Goal: Feedback & Contribution: Contribute content

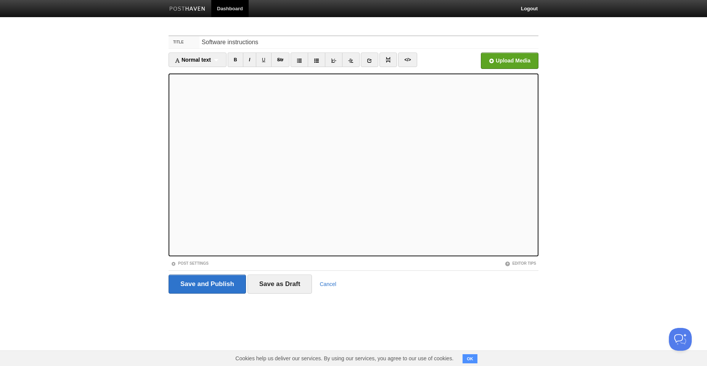
click at [514, 62] on input "file" at bounding box center [279, 62] width 577 height 39
click at [413, 66] on link "</>" at bounding box center [407, 60] width 19 height 14
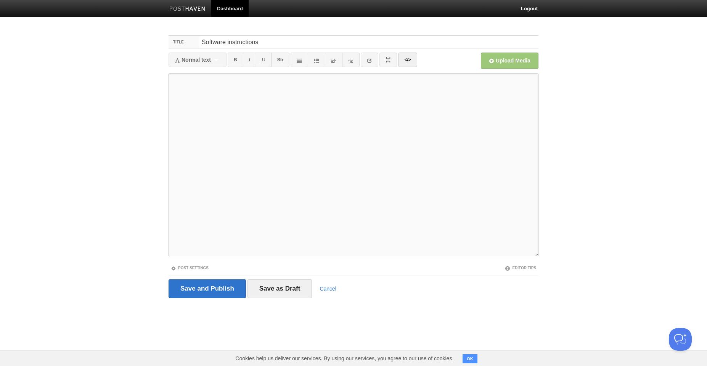
click at [327, 157] on textarea at bounding box center [353, 165] width 370 height 183
click at [296, 132] on textarea at bounding box center [353, 165] width 370 height 183
paste textarea "<!loremip dolo> <sita cons="ad"> <elit> <sedd eiusmod="tem-8" /> <inci utla="et…"
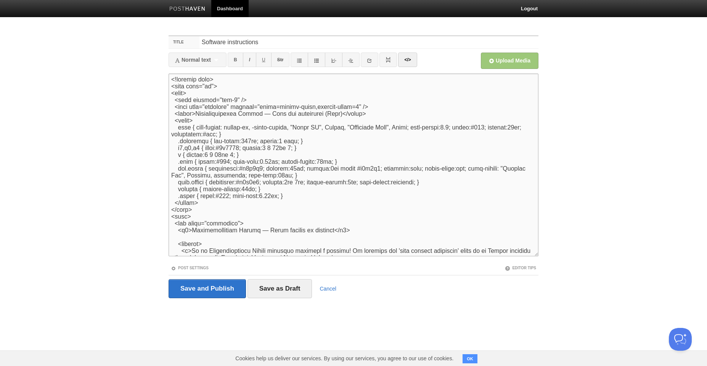
scroll to position [941, 0]
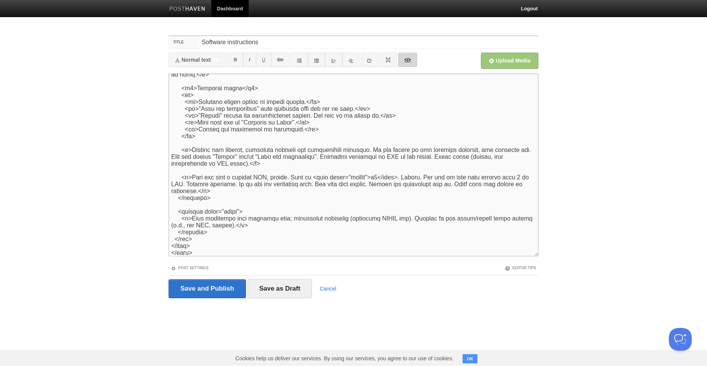
click at [402, 59] on link "</>" at bounding box center [407, 60] width 19 height 14
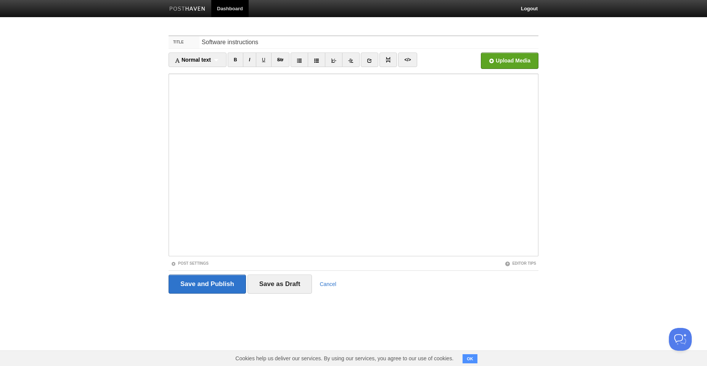
click at [131, 135] on body "Dashboard Logout Your Sites [PERSON_NAME] Create a new site Edit your user prof…" at bounding box center [353, 161] width 707 height 322
click at [138, 157] on body "Dashboard Logout Your Sites [PERSON_NAME] Create a new site Edit your user prof…" at bounding box center [353, 161] width 707 height 322
click at [409, 58] on link "</>" at bounding box center [407, 60] width 19 height 14
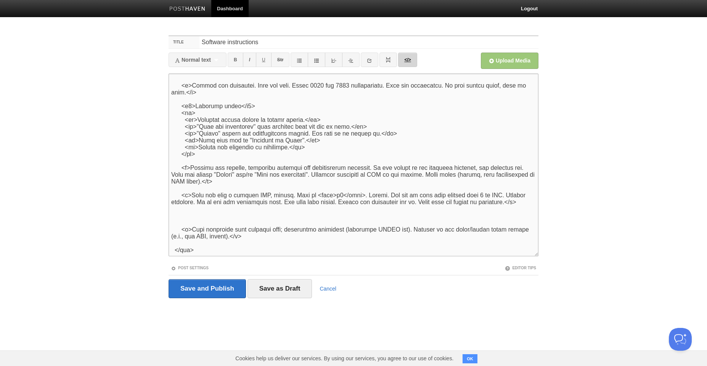
scroll to position [882, 0]
click at [345, 111] on textarea at bounding box center [353, 165] width 370 height 183
paste textarea "<!doctype html> <html lang="es"> <head> <meta charset="utf-8" /> <meta name="vi…"
type textarea "<!doctype html> <html lang="es"> <head> <meta charset="utf-8" /> <meta name="vi…"
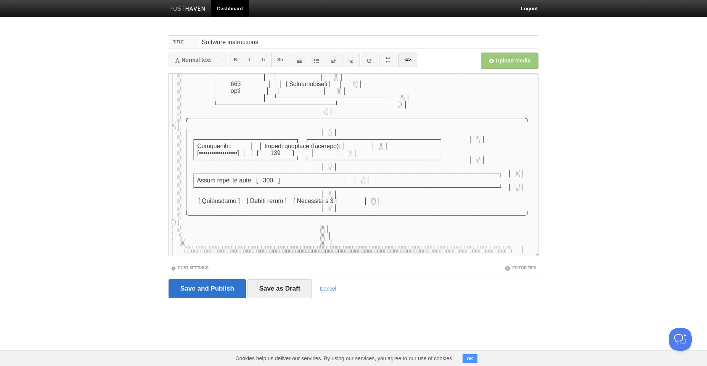
scroll to position [1511, 0]
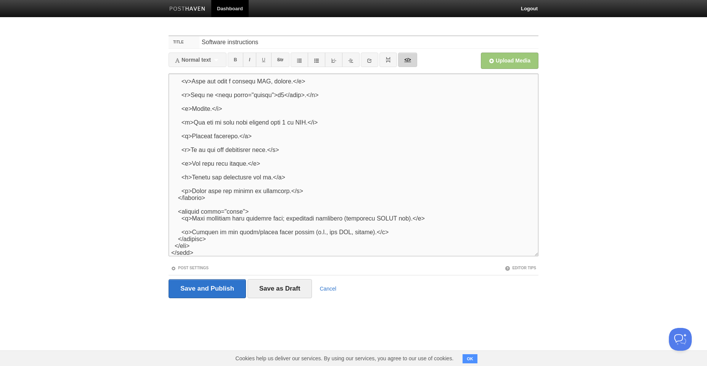
click at [408, 61] on link "</>" at bounding box center [407, 60] width 19 height 14
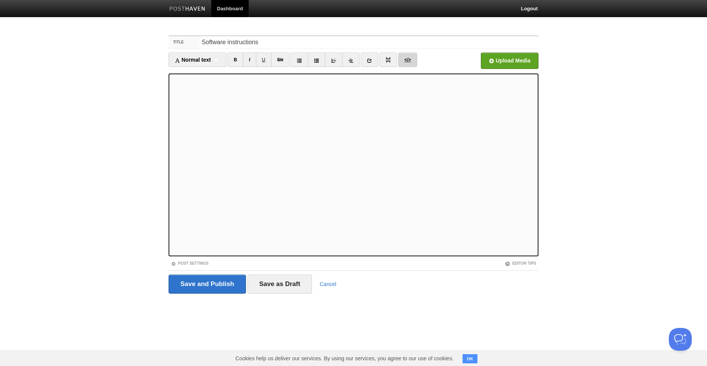
click at [405, 63] on link "</>" at bounding box center [407, 60] width 19 height 14
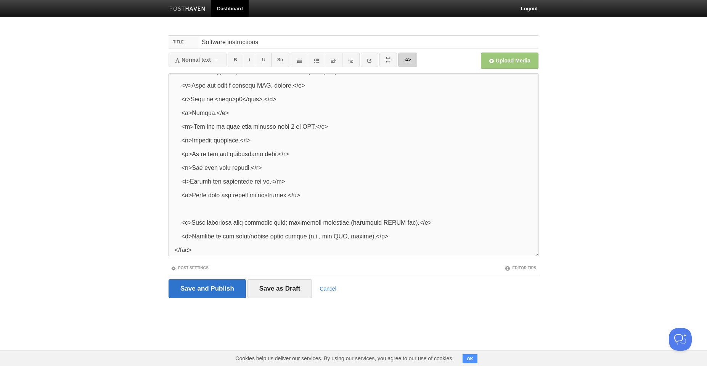
scroll to position [0, 0]
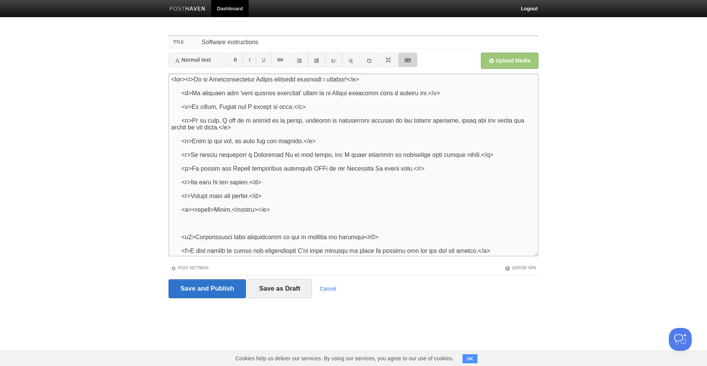
click at [406, 63] on link "</>" at bounding box center [407, 60] width 19 height 14
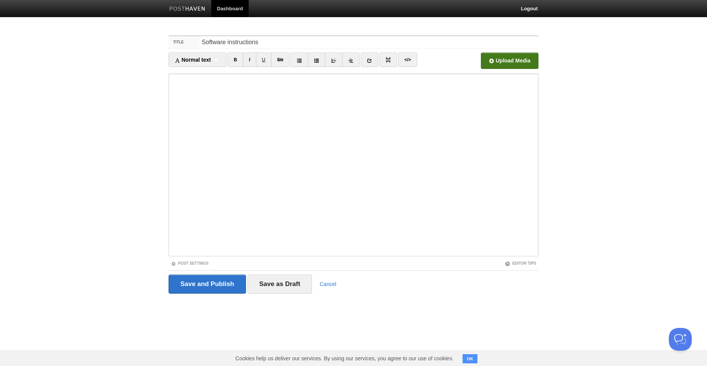
click at [502, 64] on input "Open in a new window" at bounding box center [279, 62] width 577 height 39
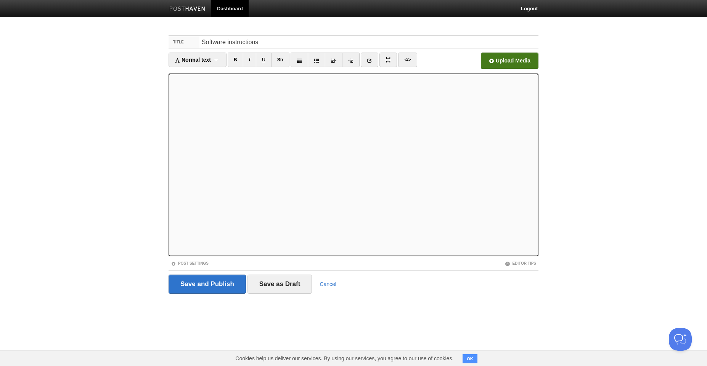
click at [500, 65] on input "Open in a new window" at bounding box center [279, 62] width 577 height 39
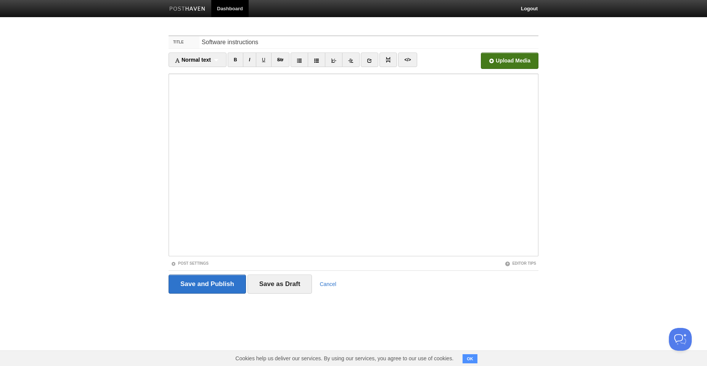
click at [505, 60] on input "Open in a new window" at bounding box center [279, 62] width 577 height 39
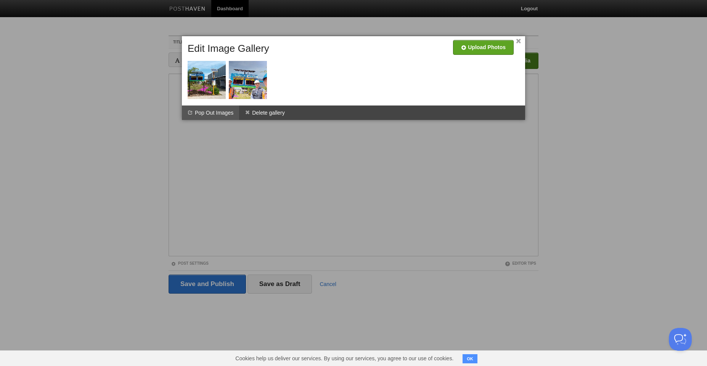
click at [220, 112] on li "Pop Out Images" at bounding box center [210, 113] width 57 height 14
click at [230, 223] on div at bounding box center [353, 183] width 707 height 366
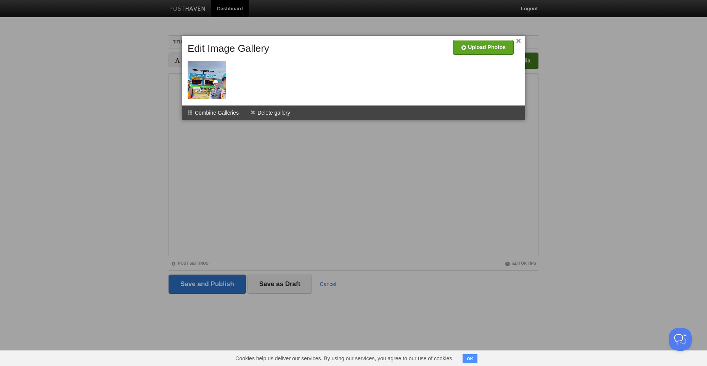
click at [278, 221] on div at bounding box center [353, 183] width 707 height 366
click at [277, 212] on div at bounding box center [353, 183] width 707 height 366
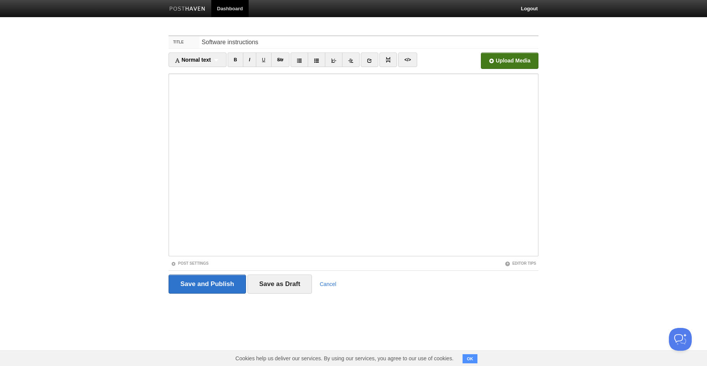
click at [171, 162] on iframe at bounding box center [353, 165] width 370 height 183
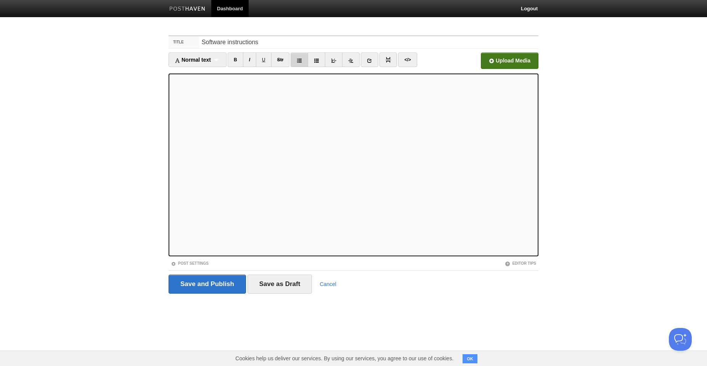
click at [302, 60] on icon at bounding box center [299, 60] width 5 height 5
click at [321, 62] on link at bounding box center [317, 60] width 18 height 14
click at [170, 149] on iframe at bounding box center [353, 165] width 370 height 183
click at [336, 61] on icon at bounding box center [333, 60] width 5 height 5
click at [339, 59] on link at bounding box center [334, 60] width 18 height 14
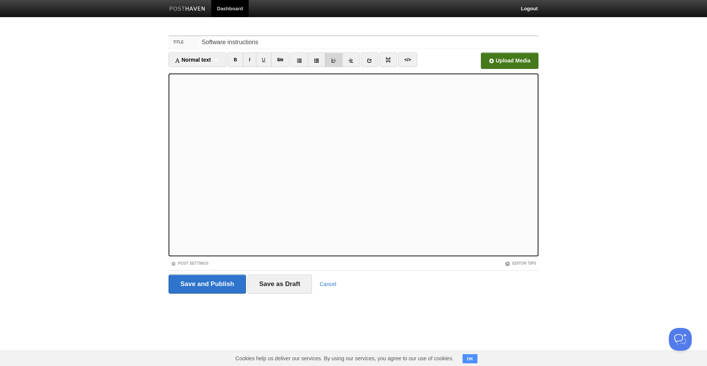
click at [338, 61] on link at bounding box center [334, 60] width 18 height 14
click at [350, 59] on icon at bounding box center [350, 60] width 5 height 5
click at [298, 63] on icon at bounding box center [299, 60] width 5 height 5
click at [353, 63] on icon at bounding box center [350, 60] width 5 height 5
click at [171, 121] on iframe at bounding box center [353, 165] width 370 height 183
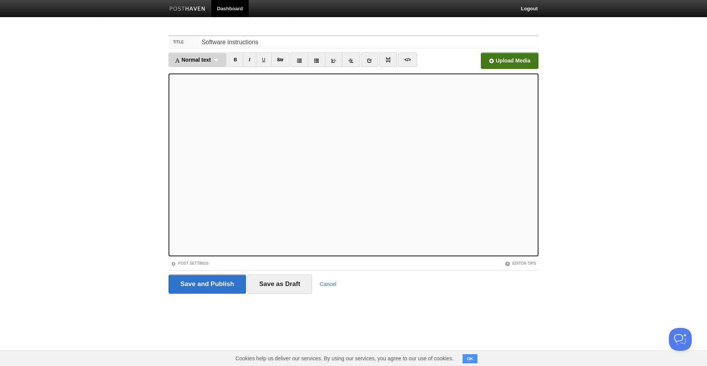
click at [218, 61] on div "Normal text Normal text Heading 1 Heading 2 Heading 3" at bounding box center [197, 60] width 58 height 14
click at [215, 62] on div "Normal text Normal text Heading 1 Heading 2 Heading 3" at bounding box center [197, 60] width 58 height 14
click at [223, 58] on div "Normal text Normal text Heading 1 Heading 2 Heading 3" at bounding box center [197, 60] width 58 height 14
click at [222, 61] on div "Normal text Normal text Heading 1 Heading 2 Heading 3" at bounding box center [197, 60] width 58 height 14
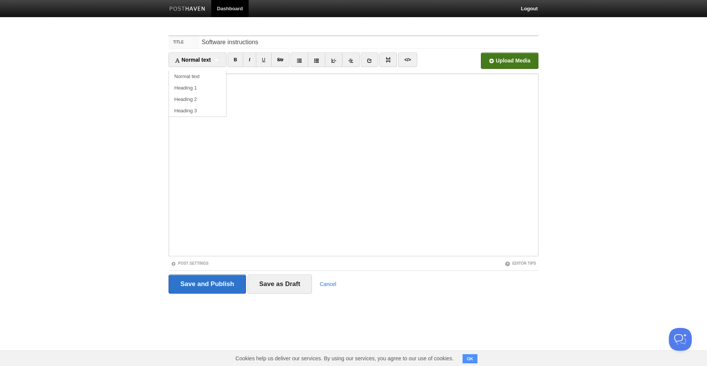
click at [171, 175] on iframe at bounding box center [353, 165] width 370 height 183
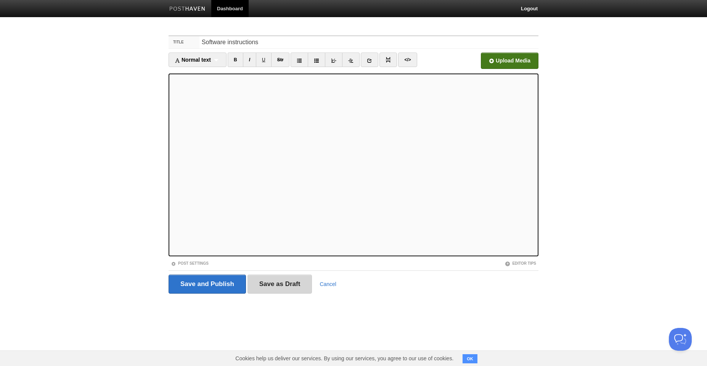
click at [277, 284] on input "Save as Draft" at bounding box center [279, 284] width 65 height 19
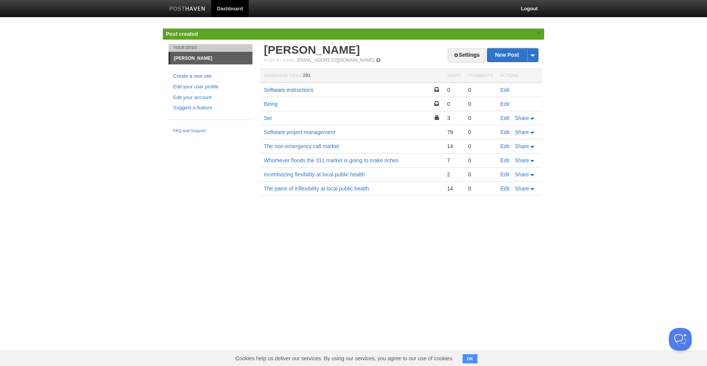
click at [293, 87] on link "Software instructions" at bounding box center [289, 90] width 50 height 6
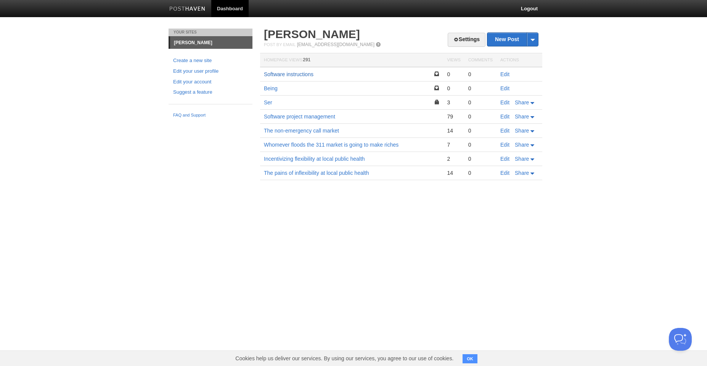
click at [303, 72] on link "Software instructions" at bounding box center [289, 74] width 50 height 6
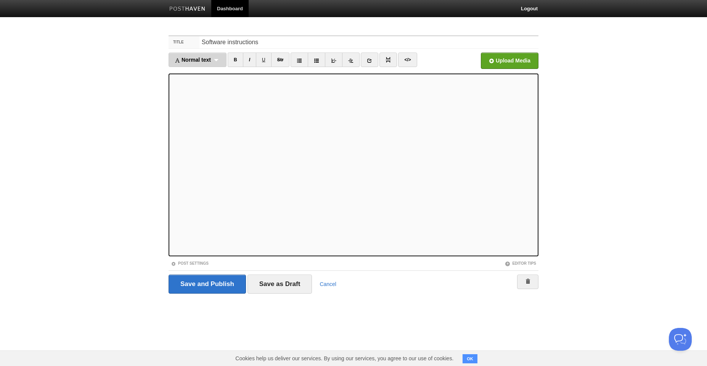
click at [221, 56] on div "Normal text Normal text Heading 1 Heading 2 Heading 3" at bounding box center [197, 60] width 58 height 14
click at [213, 75] on link "Normal text" at bounding box center [197, 72] width 57 height 11
click at [185, 65] on div "Normal text Normal text Heading 1 Heading 2 Heading 3" at bounding box center [193, 60] width 51 height 14
click at [192, 74] on link "Normal text" at bounding box center [194, 72] width 50 height 11
click at [196, 60] on span "Normal text" at bounding box center [189, 60] width 29 height 6
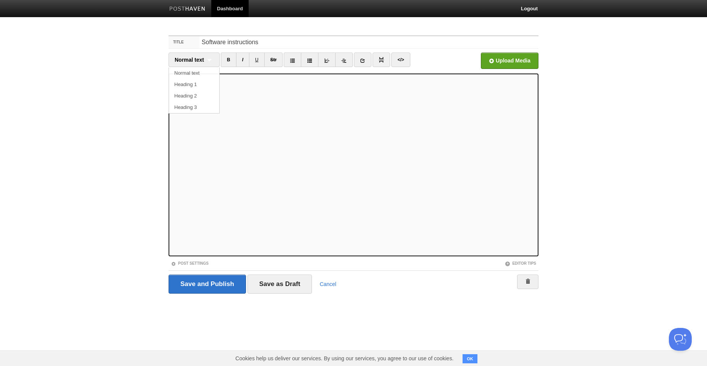
drag, startPoint x: 204, startPoint y: 72, endPoint x: 208, endPoint y: 76, distance: 5.1
click at [204, 72] on link "Normal text" at bounding box center [194, 72] width 50 height 11
click at [207, 63] on div "Normal text Normal text Heading 1 Heading 2 Heading 3" at bounding box center [193, 60] width 51 height 14
click at [207, 77] on link "Normal text" at bounding box center [194, 72] width 50 height 11
click at [193, 61] on span "Normal text" at bounding box center [189, 60] width 29 height 6
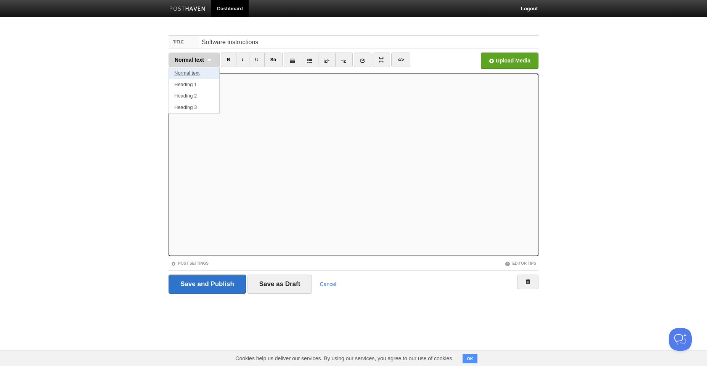
click at [197, 73] on link "Normal text" at bounding box center [194, 72] width 50 height 11
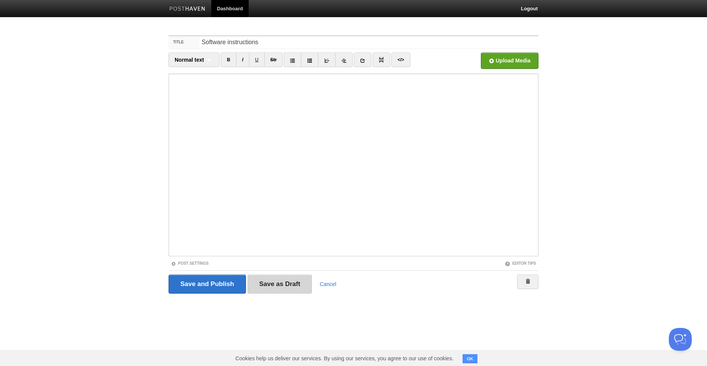
click at [293, 285] on input "Save as Draft" at bounding box center [279, 284] width 65 height 19
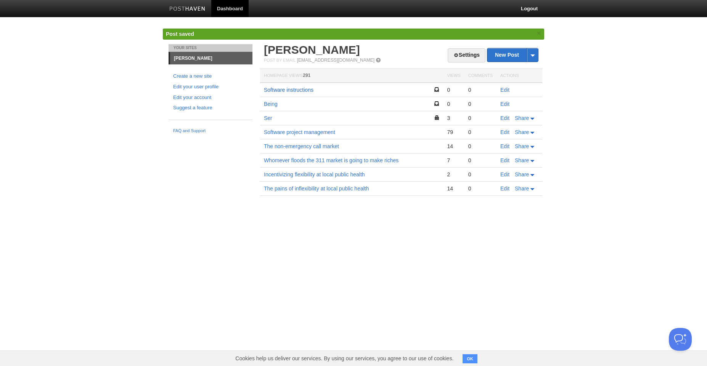
click at [300, 88] on link "Software instructions" at bounding box center [289, 90] width 50 height 6
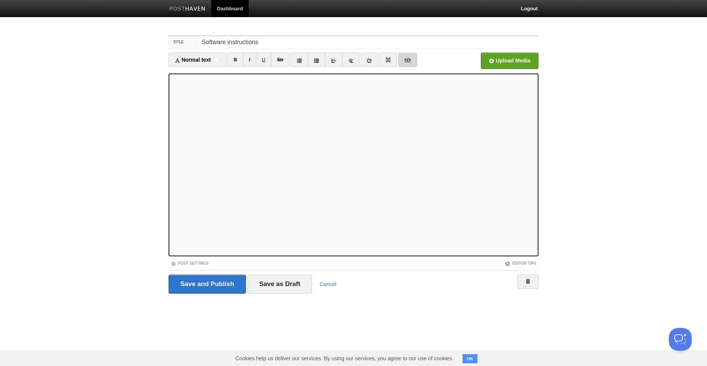
click at [415, 63] on link "</>" at bounding box center [407, 60] width 19 height 14
type textarea "<p>We at Optoelectrónica Icalma recently launched a product!</p> <p>We replaced…"
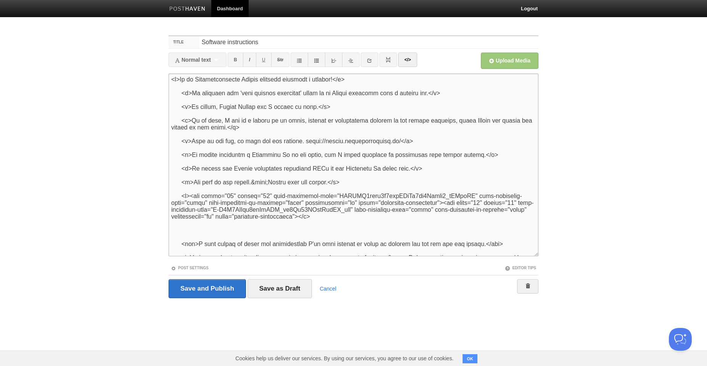
scroll to position [46, 0]
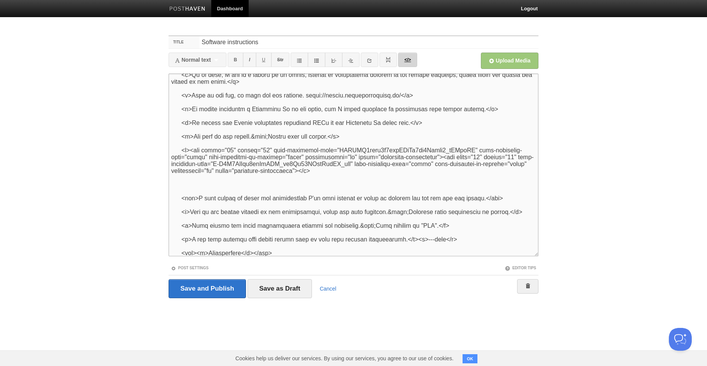
click at [414, 64] on link "</>" at bounding box center [407, 60] width 19 height 14
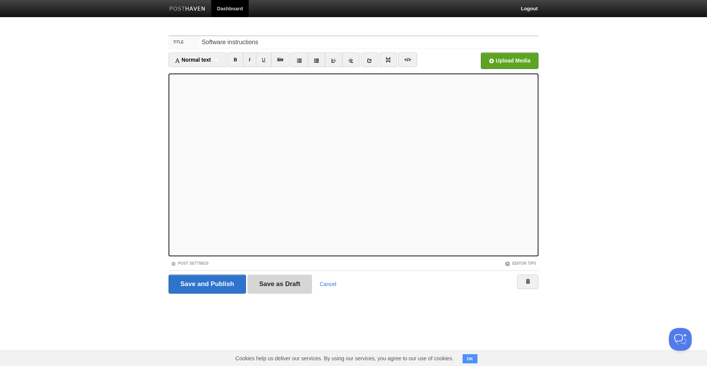
click at [297, 292] on input "Save as Draft" at bounding box center [279, 284] width 65 height 19
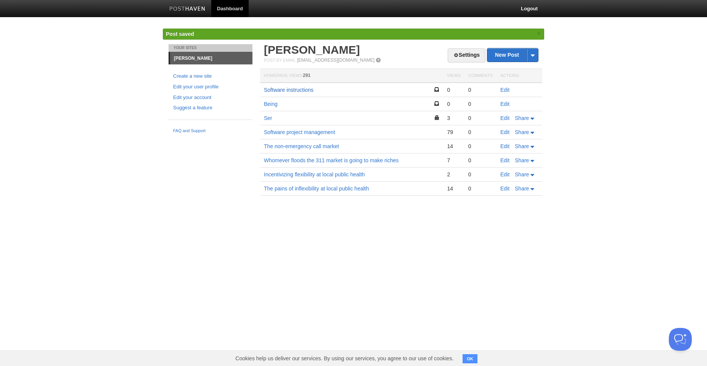
click at [291, 90] on link "Software instructions" at bounding box center [289, 90] width 50 height 6
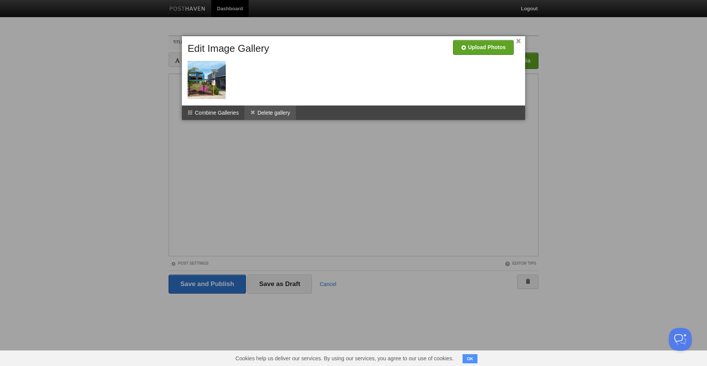
click at [277, 110] on li "Delete gallery" at bounding box center [269, 113] width 51 height 14
click at [283, 117] on li "Delete gallery" at bounding box center [269, 113] width 51 height 14
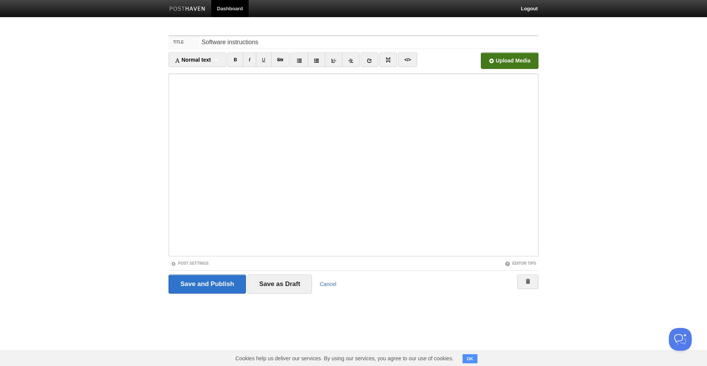
click at [505, 67] on input "file" at bounding box center [279, 62] width 577 height 39
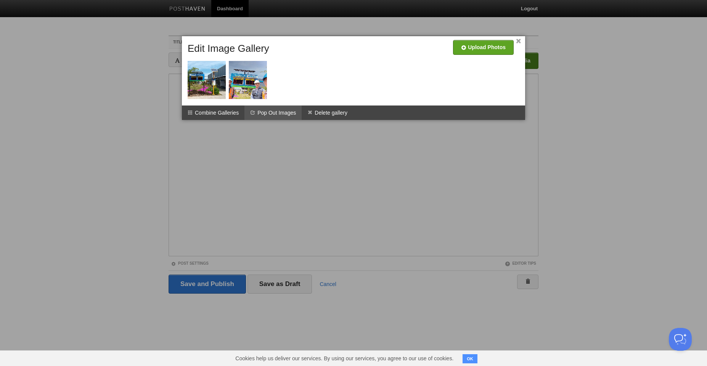
click at [275, 116] on li "Pop Out Images" at bounding box center [272, 113] width 57 height 14
click at [238, 223] on div at bounding box center [353, 183] width 707 height 366
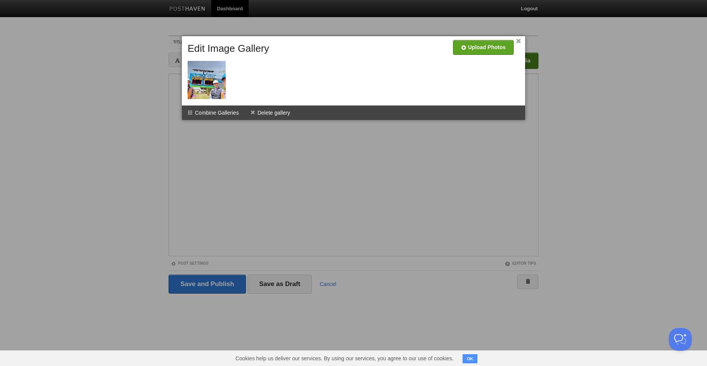
click at [237, 245] on div at bounding box center [353, 183] width 707 height 366
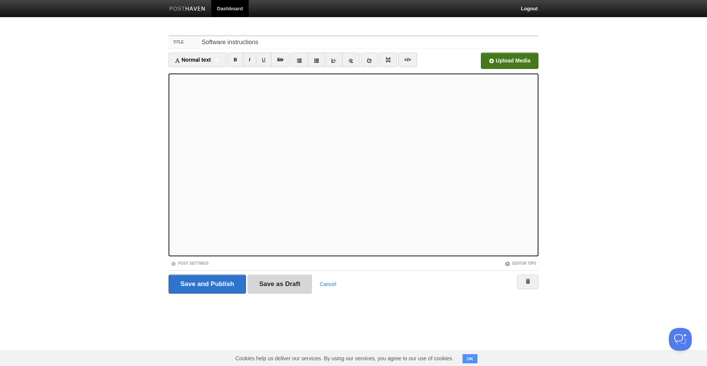
click at [263, 289] on input "Save as Draft" at bounding box center [279, 284] width 65 height 19
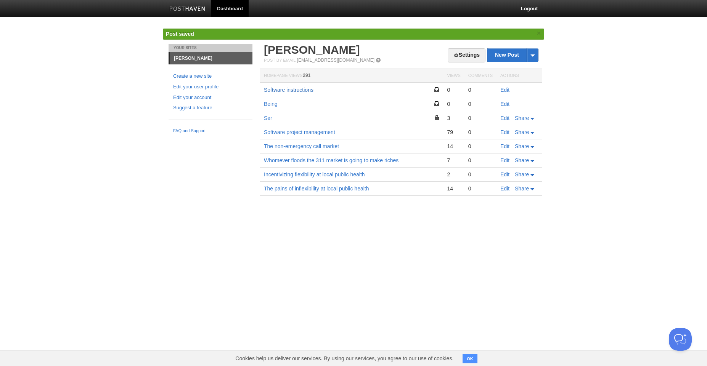
click at [292, 89] on link "Software instructions" at bounding box center [289, 90] width 50 height 6
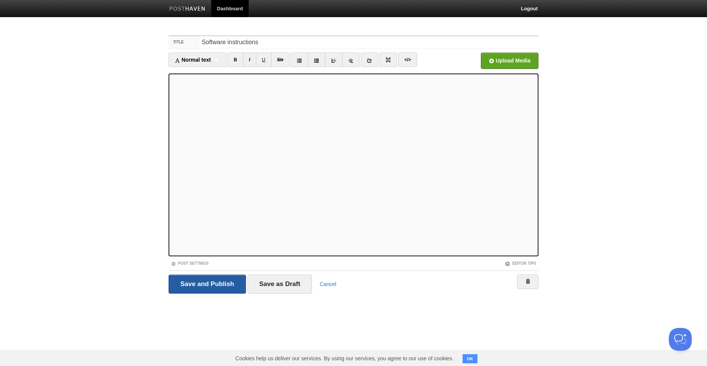
click at [200, 286] on input "Save and Publish" at bounding box center [206, 284] width 77 height 19
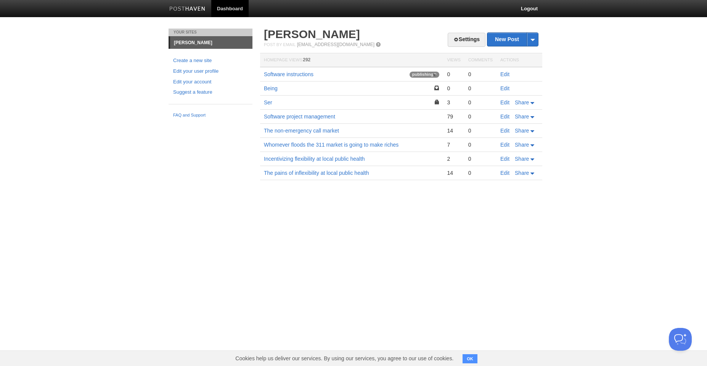
click at [180, 201] on div "Your Sites Tristán Gramsch Calvo Create a new site Edit your user profile Edit …" at bounding box center [353, 116] width 381 height 174
click at [298, 74] on link "Software instructions" at bounding box center [289, 74] width 50 height 6
drag, startPoint x: 293, startPoint y: 229, endPoint x: 294, endPoint y: 219, distance: 10.3
click at [294, 203] on html "Dashboard Logout Your Sites Tristán Gramsch Calvo Create a new site Edit your u…" at bounding box center [353, 101] width 707 height 203
click at [304, 74] on link "Software instructions" at bounding box center [289, 74] width 50 height 6
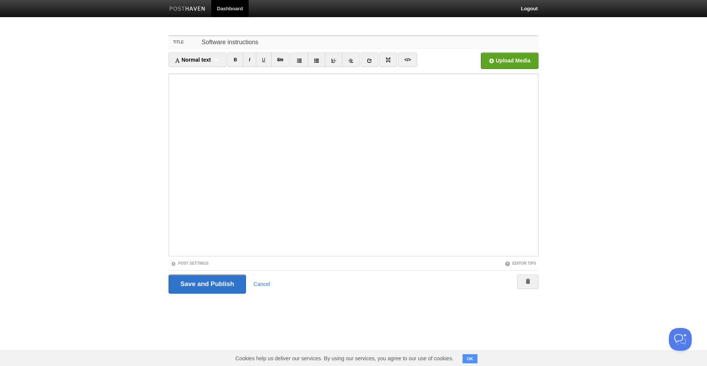
click at [228, 42] on input "Software instructions" at bounding box center [368, 42] width 339 height 12
type input "Product launch!"
click at [215, 284] on input "Save and Publish" at bounding box center [206, 284] width 77 height 19
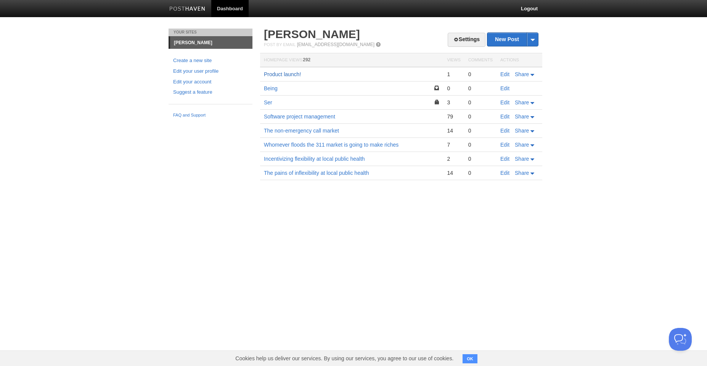
click at [289, 75] on link "Product launch!" at bounding box center [282, 74] width 37 height 6
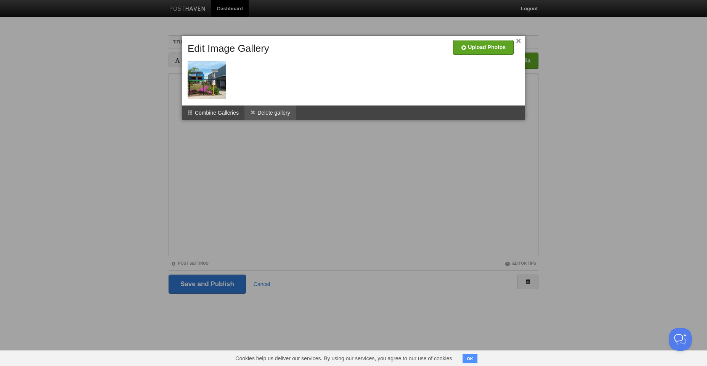
click at [277, 111] on li "Delete gallery" at bounding box center [269, 113] width 51 height 14
click at [292, 106] on li "Delete gallery" at bounding box center [269, 113] width 51 height 14
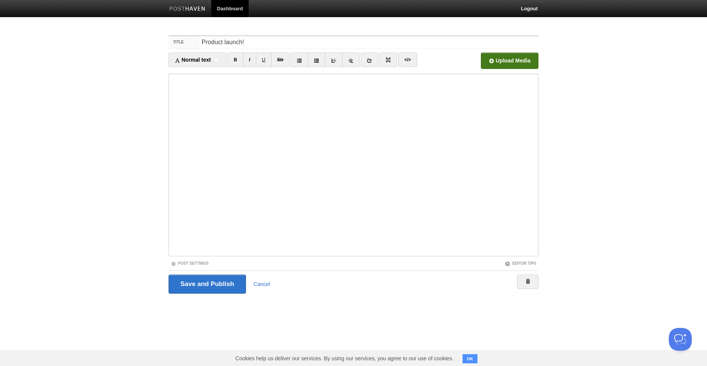
click at [501, 69] on span "Upload Media" at bounding box center [510, 61] width 58 height 16
click at [494, 63] on input "file" at bounding box center [279, 62] width 577 height 39
click at [204, 290] on input "Save and Publish" at bounding box center [206, 284] width 77 height 19
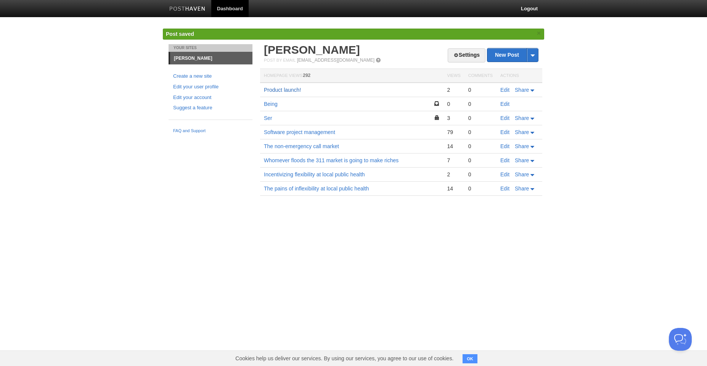
click at [292, 91] on link "Product launch!" at bounding box center [282, 90] width 37 height 6
